Goal: Task Accomplishment & Management: Complete application form

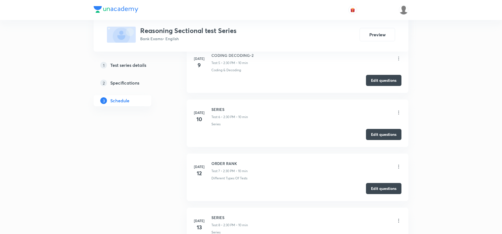
scroll to position [517, 0]
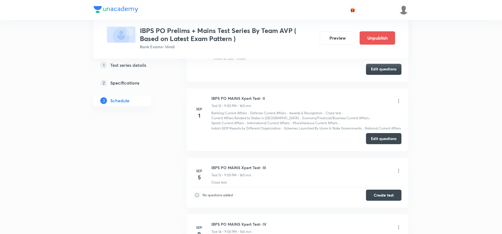
scroll to position [1071, 0]
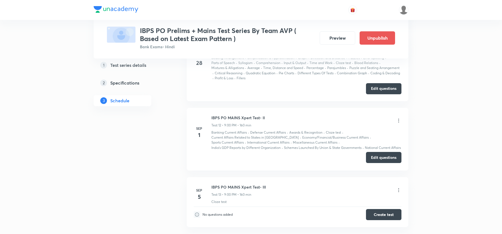
click at [394, 160] on button "Edit questions" at bounding box center [383, 157] width 35 height 11
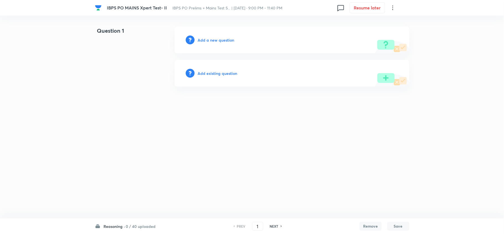
click at [137, 227] on h6 "0 / 40 uploaded" at bounding box center [141, 226] width 30 height 6
click at [138, 205] on p "35 / 35 uploaded" at bounding box center [129, 205] width 50 height 5
click at [138, 113] on html "IBPS PO MAINS Xpert Test- II IBPS PO Prelims + Mains Test S... | Sep 1, 2025 · …" at bounding box center [252, 56] width 504 height 113
type input "111"
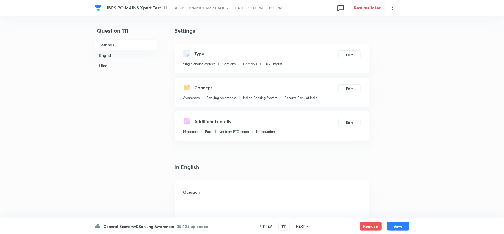
checkbox input "true"
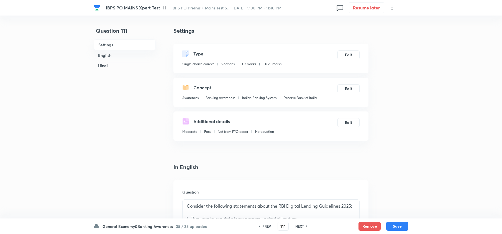
click at [298, 227] on h6 "NEXT" at bounding box center [299, 225] width 9 height 5
type input "112"
checkbox input "false"
checkbox input "true"
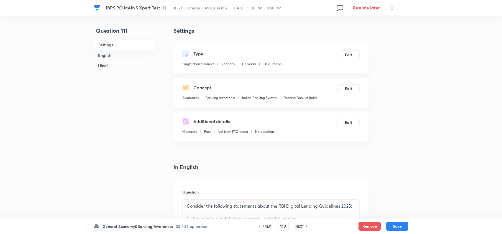
checkbox input "true"
click at [298, 227] on h6 "NEXT" at bounding box center [299, 225] width 9 height 5
type input "114"
checkbox input "false"
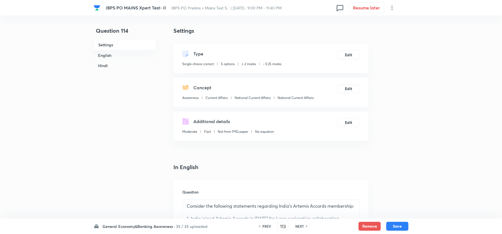
checkbox input "false"
checkbox input "true"
click at [298, 227] on h6 "NEXT" at bounding box center [299, 225] width 9 height 5
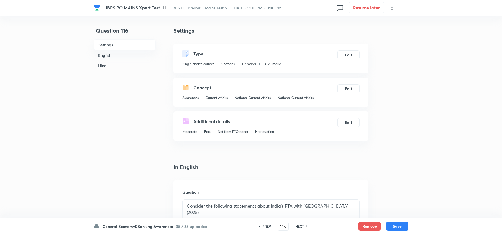
type input "116"
checkbox input "false"
checkbox input "true"
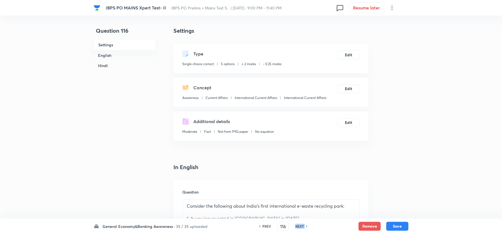
click at [298, 227] on h6 "NEXT" at bounding box center [299, 225] width 9 height 5
type input "117"
checkbox input "false"
checkbox input "true"
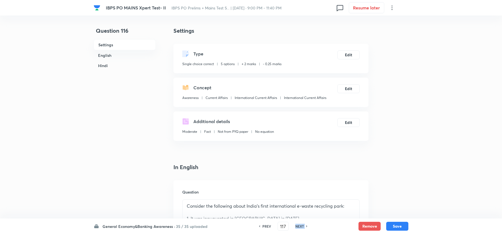
checkbox input "true"
click at [298, 227] on h6 "NEXT" at bounding box center [299, 225] width 9 height 5
type input "118"
checkbox input "false"
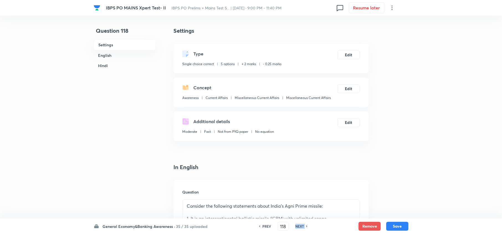
checkbox input "true"
click at [298, 227] on h6 "NEXT" at bounding box center [299, 225] width 9 height 5
type input "119"
checkbox input "false"
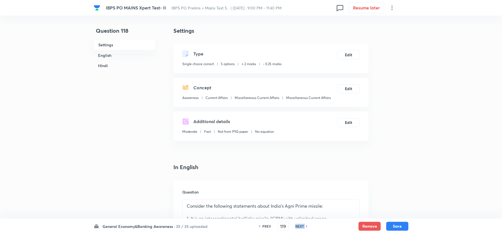
checkbox input "false"
checkbox input "true"
click at [298, 227] on h6 "NEXT" at bounding box center [299, 225] width 9 height 5
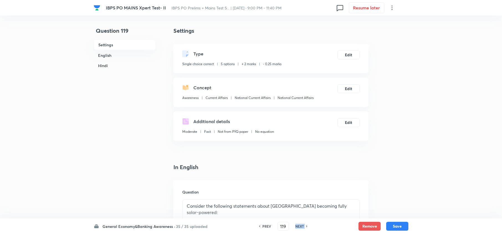
type input "121"
checkbox input "false"
checkbox input "true"
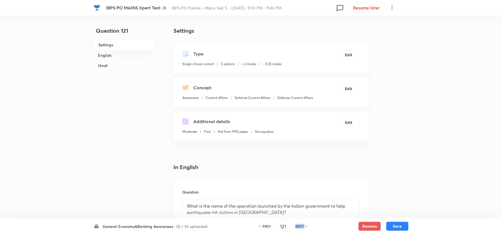
click at [298, 227] on h6 "NEXT" at bounding box center [299, 225] width 9 height 5
type input "122"
click at [298, 227] on h6 "NEXT" at bounding box center [299, 225] width 9 height 5
checkbox input "false"
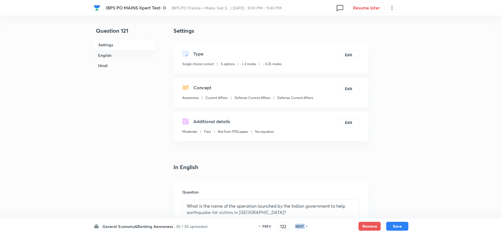
type input "123"
checkbox input "true"
checkbox input "false"
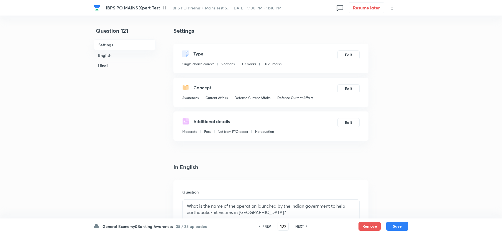
click at [298, 227] on h6 "NEXT" at bounding box center [299, 225] width 9 height 5
checkbox input "true"
click at [298, 227] on h6 "NEXT" at bounding box center [299, 225] width 9 height 5
type input "125"
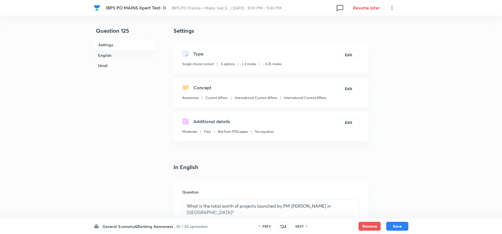
checkbox input "false"
checkbox input "true"
click at [298, 227] on h6 "NEXT" at bounding box center [299, 225] width 9 height 5
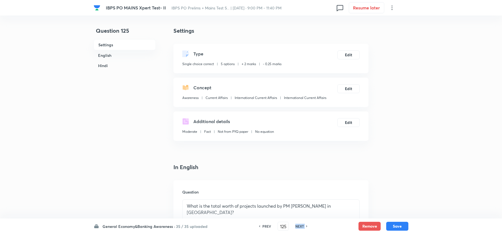
type input "126"
click at [298, 227] on h6 "NEXT" at bounding box center [299, 225] width 9 height 5
checkbox input "false"
type input "127"
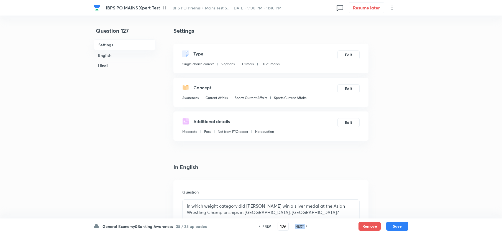
checkbox input "true"
checkbox input "false"
click at [298, 227] on h6 "NEXT" at bounding box center [299, 225] width 9 height 5
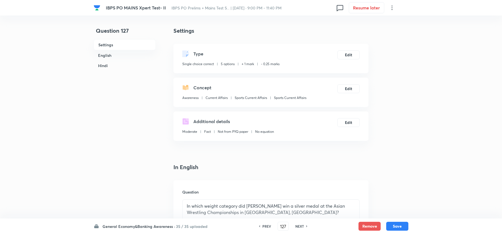
click at [298, 227] on h6 "NEXT" at bounding box center [299, 225] width 9 height 5
checkbox input "true"
type input "129"
checkbox input "false"
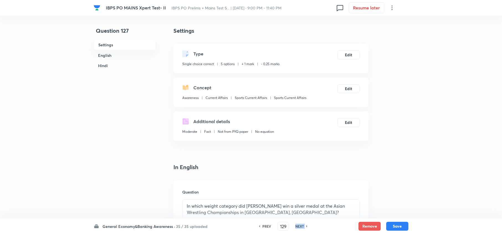
checkbox input "false"
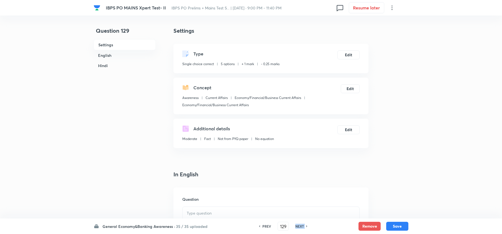
checkbox input "true"
click at [298, 227] on h6 "NEXT" at bounding box center [299, 225] width 9 height 5
type input "130"
click at [298, 227] on h6 "NEXT" at bounding box center [299, 225] width 9 height 5
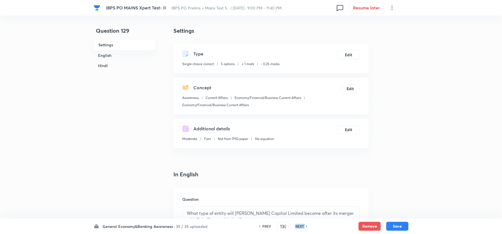
checkbox input "false"
type input "131"
checkbox input "true"
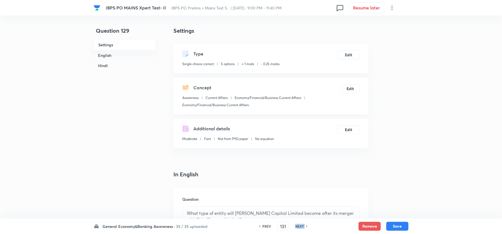
click at [298, 227] on h6 "NEXT" at bounding box center [299, 225] width 9 height 5
checkbox input "false"
click at [298, 227] on h6 "NEXT" at bounding box center [299, 225] width 9 height 5
type input "132"
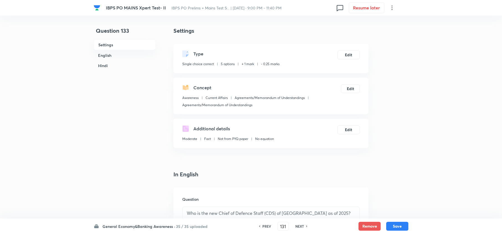
checkbox input "true"
type input "133"
checkbox input "false"
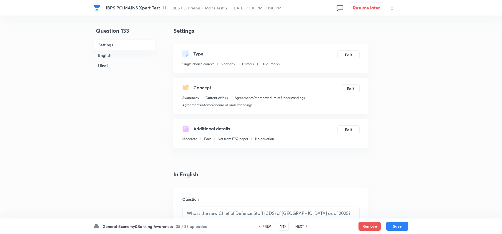
checkbox input "true"
click at [298, 227] on h6 "NEXT" at bounding box center [299, 225] width 9 height 5
type input "134"
click at [298, 227] on h6 "NEXT" at bounding box center [299, 225] width 9 height 5
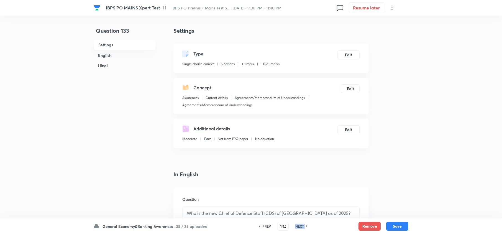
checkbox input "false"
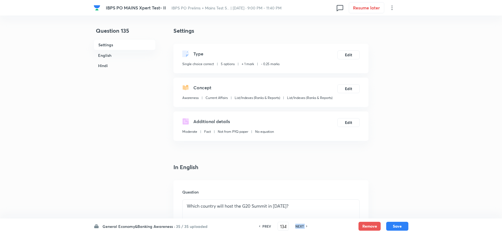
type input "135"
checkbox input "true"
click at [298, 227] on h6 "NEXT" at bounding box center [299, 225] width 9 height 5
checkbox input "false"
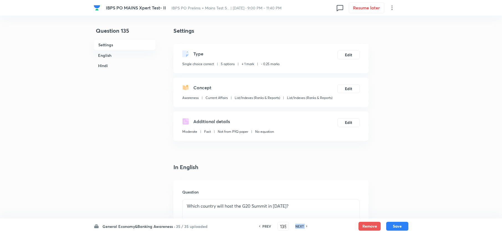
checkbox input "false"
click at [298, 227] on h6 "NEXT" at bounding box center [299, 225] width 9 height 5
type input "136"
checkbox input "true"
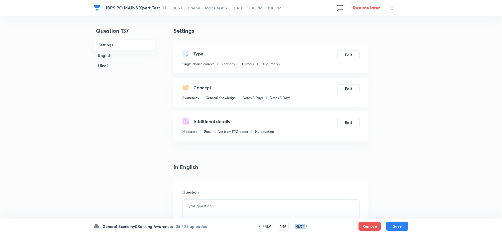
type input "137"
checkbox input "false"
click at [298, 227] on h6 "NEXT" at bounding box center [299, 225] width 9 height 5
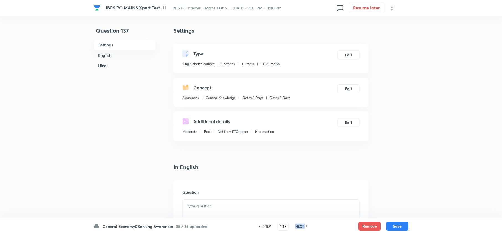
checkbox input "true"
type input "139"
checkbox input "false"
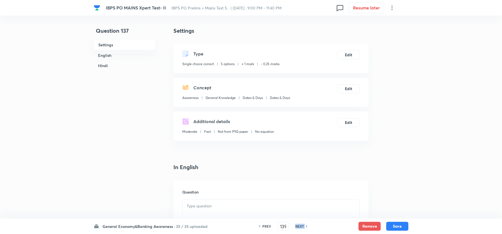
checkbox input "true"
click at [298, 227] on h6 "NEXT" at bounding box center [299, 225] width 9 height 5
type input "140"
click at [298, 227] on h6 "NEXT" at bounding box center [299, 225] width 9 height 5
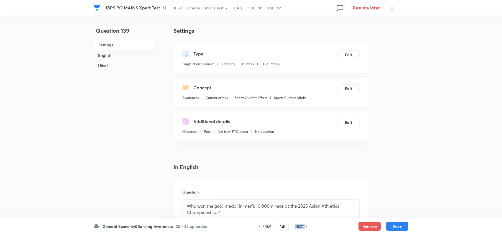
checkbox input "false"
type input "141"
checkbox input "true"
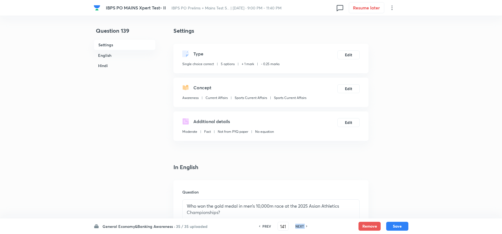
click at [298, 227] on h6 "NEXT" at bounding box center [299, 225] width 9 height 5
checkbox input "false"
click at [298, 227] on h6 "NEXT" at bounding box center [299, 225] width 9 height 5
type input "142"
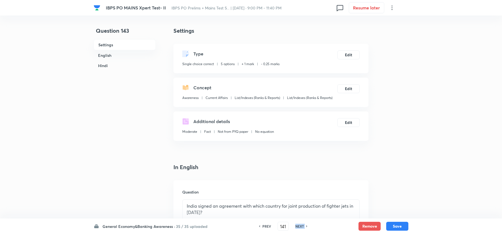
checkbox input "true"
type input "143"
checkbox input "false"
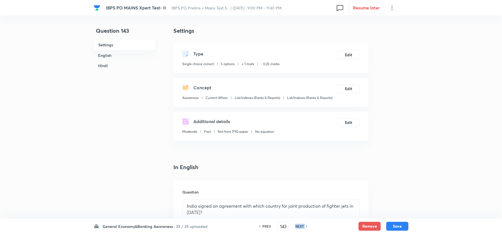
checkbox input "true"
click at [299, 227] on h6 "NEXT" at bounding box center [299, 225] width 9 height 5
type input "144"
click at [299, 227] on h6 "NEXT" at bounding box center [299, 225] width 9 height 5
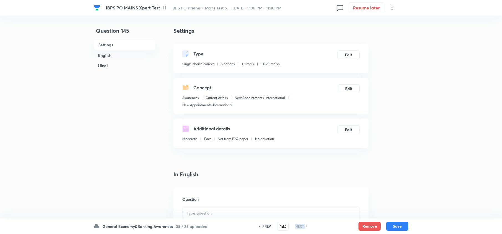
checkbox input "false"
type input "145"
checkbox input "true"
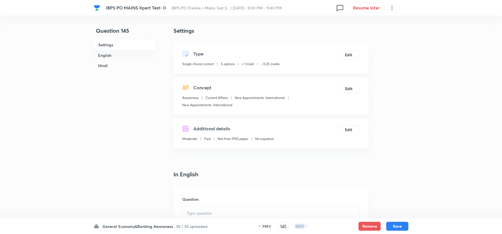
click at [299, 227] on h6 "NEXT" at bounding box center [299, 225] width 9 height 5
checkbox input "false"
click at [299, 227] on h6 "NEXT" at bounding box center [299, 225] width 9 height 5
checkbox input "true"
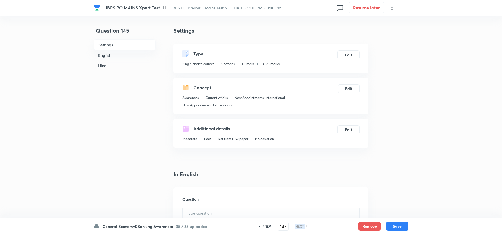
checkbox input "true"
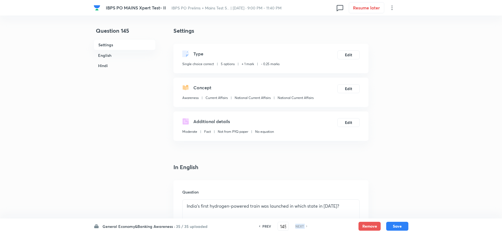
click at [299, 227] on h6 "NEXT" at bounding box center [299, 225] width 9 height 5
click at [299, 225] on h6 "NEXT" at bounding box center [299, 225] width 9 height 5
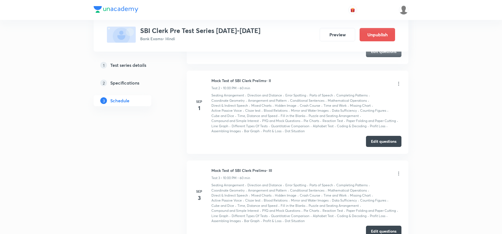
scroll to position [369, 0]
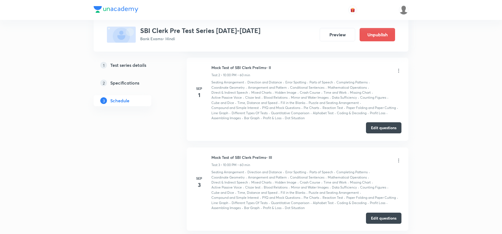
click at [379, 124] on button "Edit questions" at bounding box center [383, 127] width 35 height 11
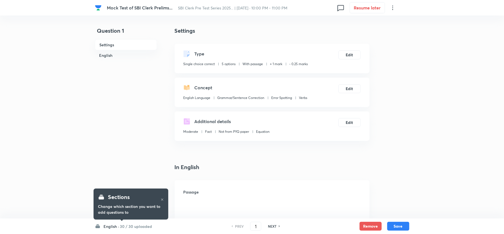
checkbox input "true"
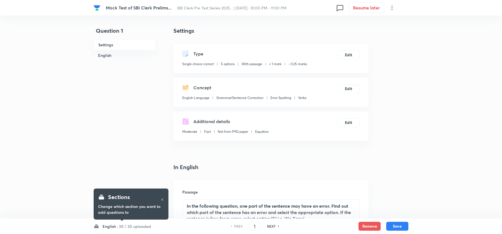
click at [140, 225] on h6 "30 / 30 uploaded" at bounding box center [135, 226] width 32 height 6
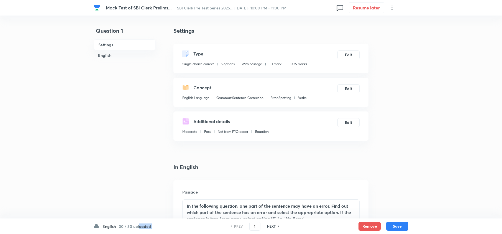
click at [140, 225] on h6 "30 / 30 uploaded" at bounding box center [135, 226] width 32 height 6
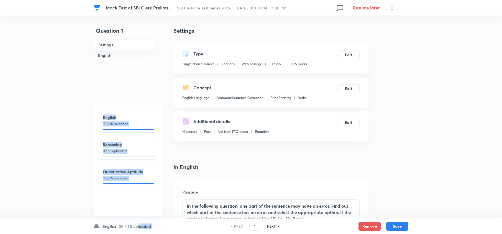
click at [140, 225] on h6 "30 / 30 uploaded" at bounding box center [135, 226] width 32 height 6
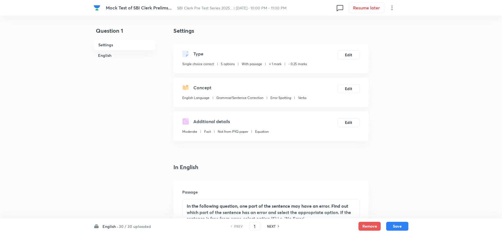
click at [140, 225] on h6 "30 / 30 uploaded" at bounding box center [135, 226] width 32 height 6
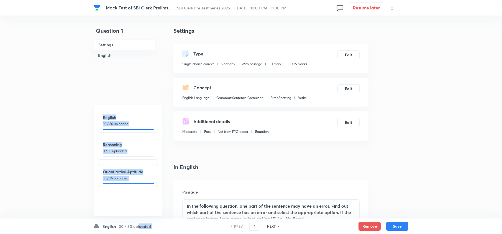
click at [133, 183] on div at bounding box center [128, 183] width 51 height 1
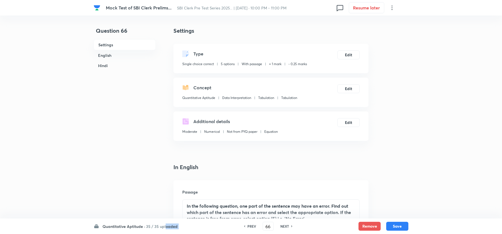
type input "66"
checkbox input "false"
checkbox input "true"
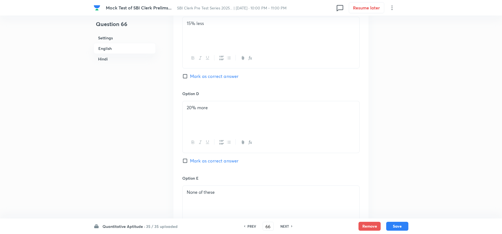
scroll to position [591, 0]
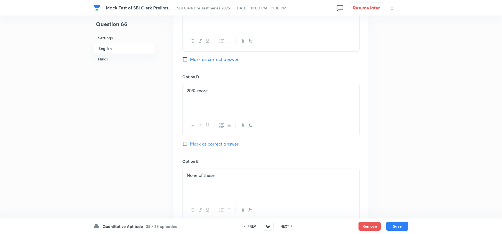
click at [282, 227] on h6 "NEXT" at bounding box center [284, 225] width 9 height 5
type input "67"
checkbox input "false"
checkbox input "true"
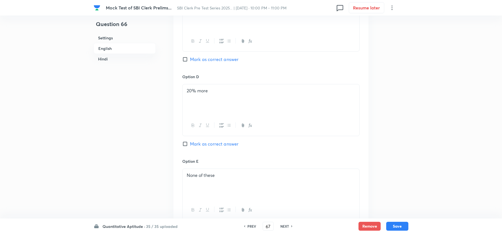
checkbox input "true"
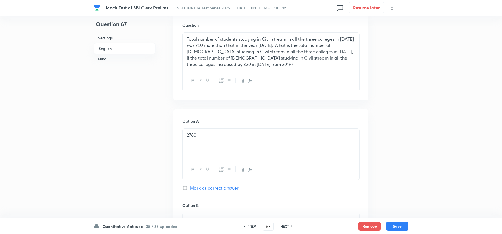
scroll to position [295, 0]
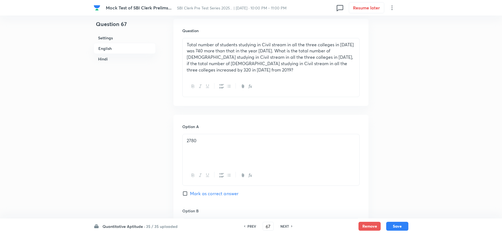
click at [282, 227] on h6 "NEXT" at bounding box center [284, 225] width 9 height 5
type input "68"
checkbox input "false"
checkbox input "true"
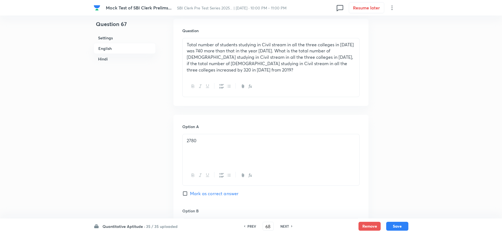
checkbox input "true"
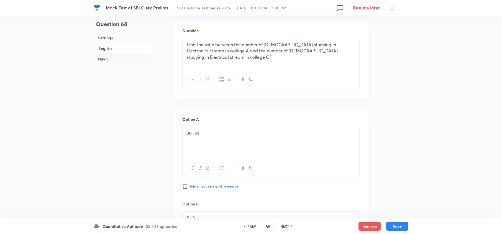
click at [282, 227] on h6 "NEXT" at bounding box center [284, 225] width 9 height 5
type input "69"
checkbox input "false"
checkbox input "true"
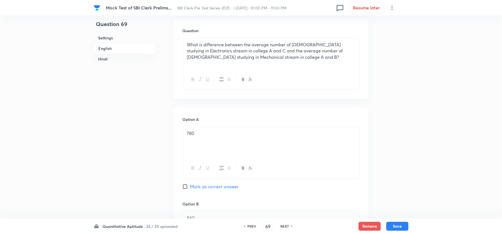
checkbox input "true"
click at [282, 227] on h6 "NEXT" at bounding box center [284, 225] width 9 height 5
type input "70"
checkbox input "false"
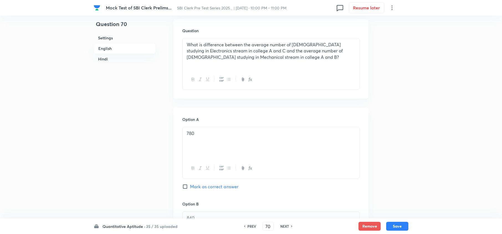
checkbox input "true"
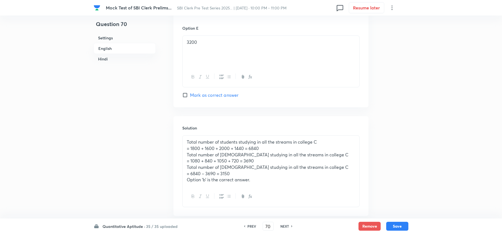
scroll to position [738, 0]
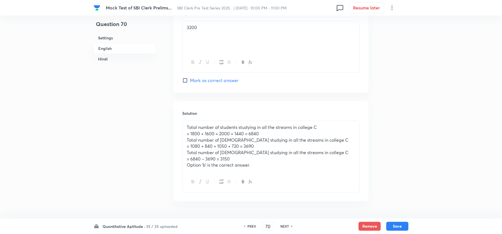
click at [281, 226] on h6 "NEXT" at bounding box center [284, 225] width 9 height 5
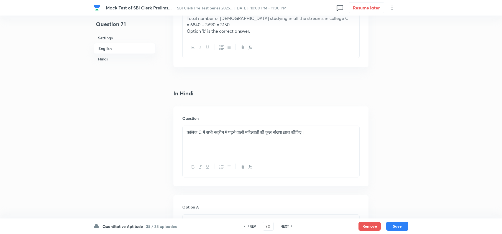
type input "71"
checkbox input "false"
checkbox input "true"
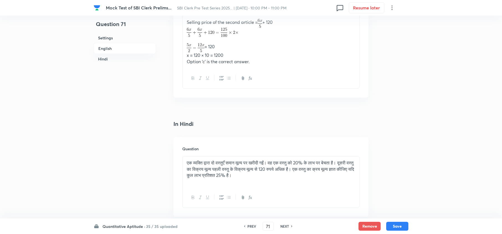
click at [281, 226] on h6 "NEXT" at bounding box center [284, 225] width 9 height 5
type input "72"
checkbox input "false"
checkbox input "true"
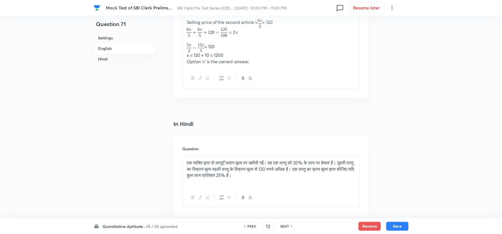
checkbox input "true"
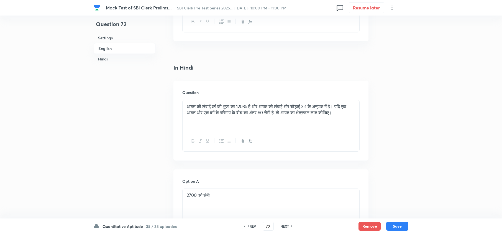
scroll to position [812, 0]
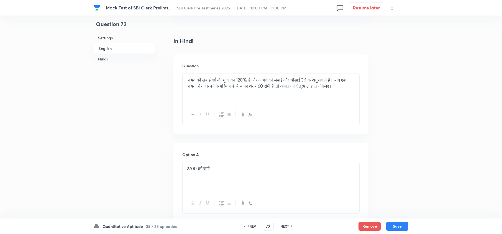
click at [281, 225] on h6 "NEXT" at bounding box center [284, 225] width 9 height 5
type input "73"
checkbox input "false"
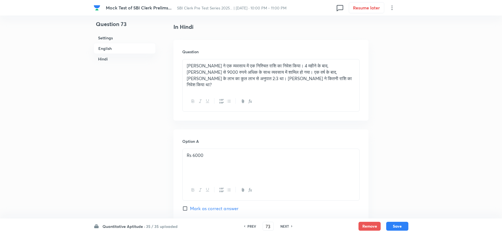
checkbox input "true"
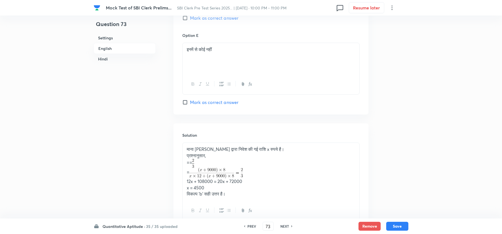
scroll to position [1292, 0]
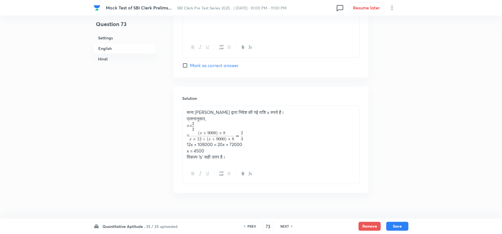
click at [195, 154] on p "x = 4500" at bounding box center [271, 151] width 168 height 6
click at [196, 154] on p "x = 4500" at bounding box center [271, 151] width 168 height 6
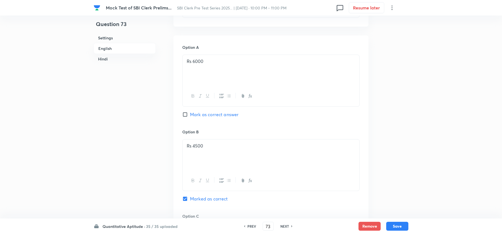
scroll to position [258, 0]
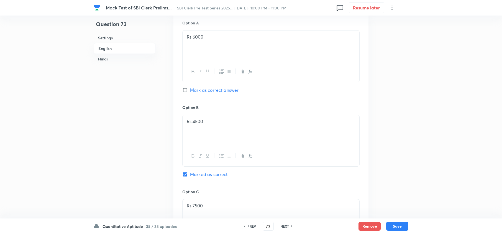
click at [196, 122] on p "Rs 4500" at bounding box center [271, 121] width 168 height 6
